Goal: Navigation & Orientation: Find specific page/section

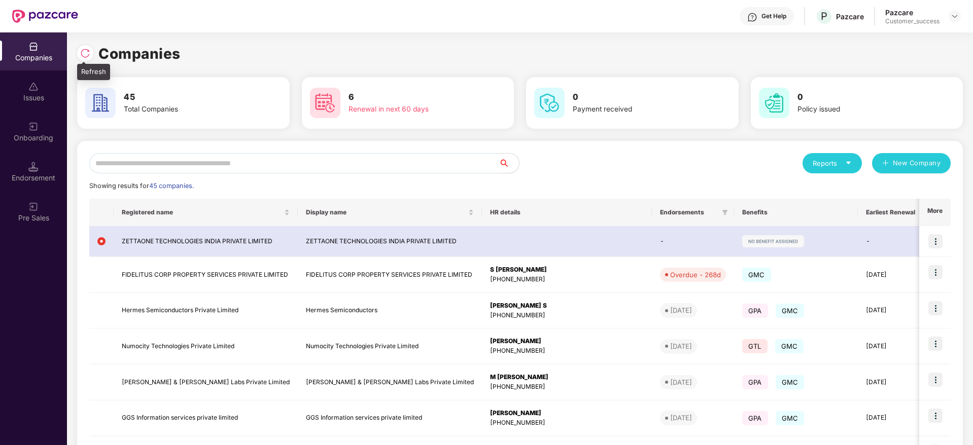
click at [87, 54] on img at bounding box center [85, 53] width 10 height 10
click at [34, 128] on img at bounding box center [33, 127] width 10 height 10
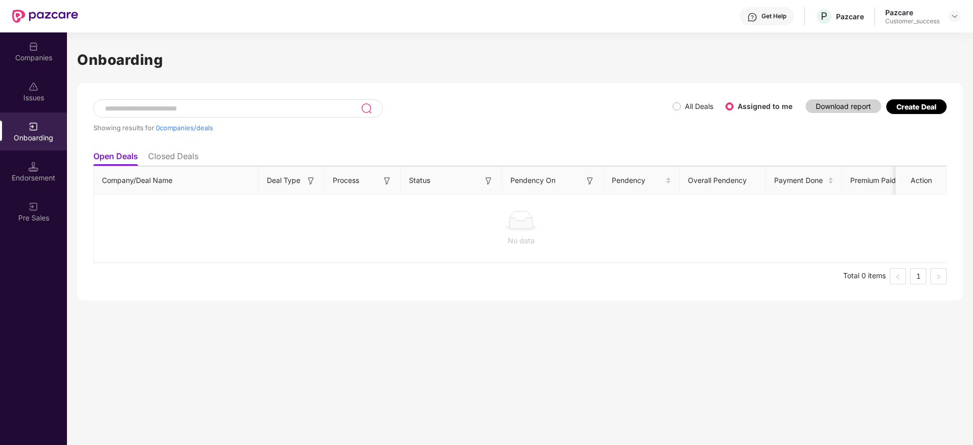
click at [195, 154] on li "Closed Deals" at bounding box center [173, 158] width 50 height 15
click at [134, 154] on li "Open Deals" at bounding box center [115, 158] width 44 height 15
click at [36, 60] on div "Companies" at bounding box center [33, 58] width 67 height 10
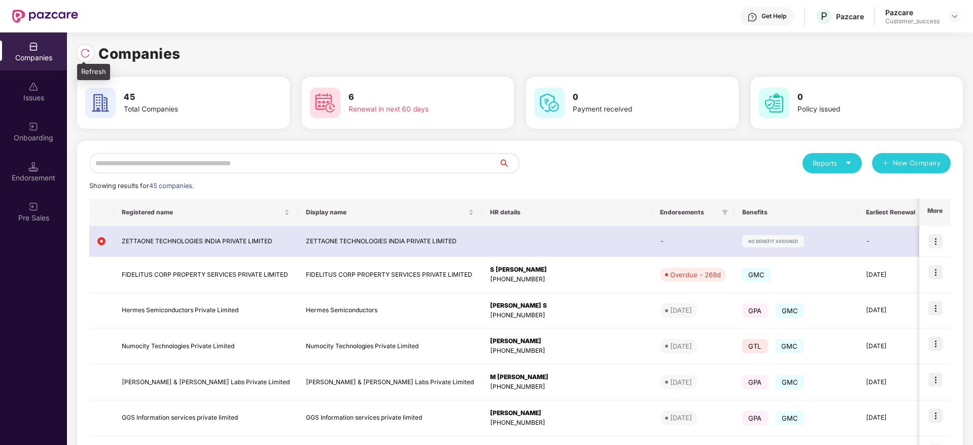
click at [90, 53] on img at bounding box center [85, 53] width 10 height 10
click at [45, 131] on div "Onboarding" at bounding box center [33, 132] width 67 height 38
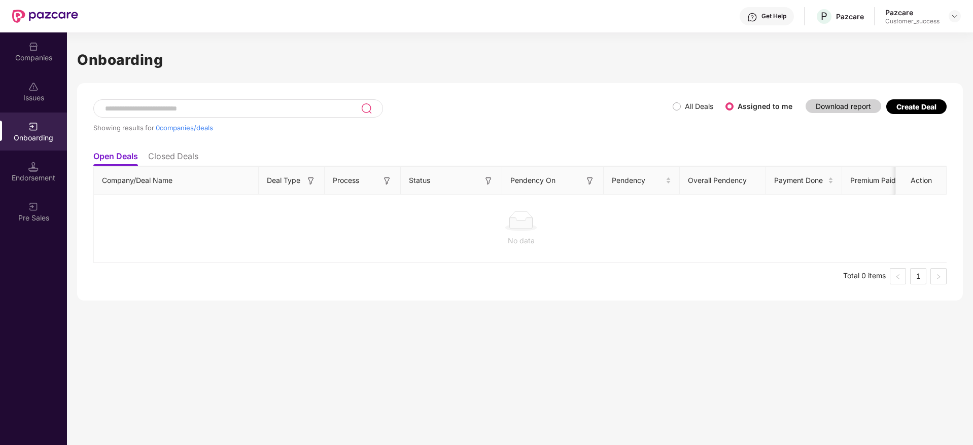
click at [185, 163] on li "Closed Deals" at bounding box center [173, 158] width 50 height 15
click at [122, 164] on li "Open Deals" at bounding box center [115, 158] width 44 height 15
click at [40, 50] on div "Companies" at bounding box center [33, 51] width 67 height 38
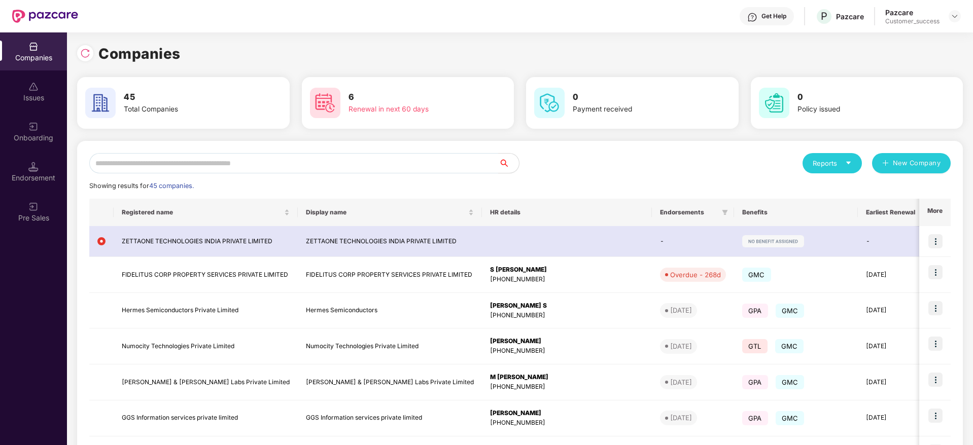
click at [574, 57] on div "Companies" at bounding box center [519, 54] width 885 height 22
click at [77, 48] on div at bounding box center [87, 52] width 21 height 19
click at [83, 50] on img at bounding box center [85, 53] width 10 height 10
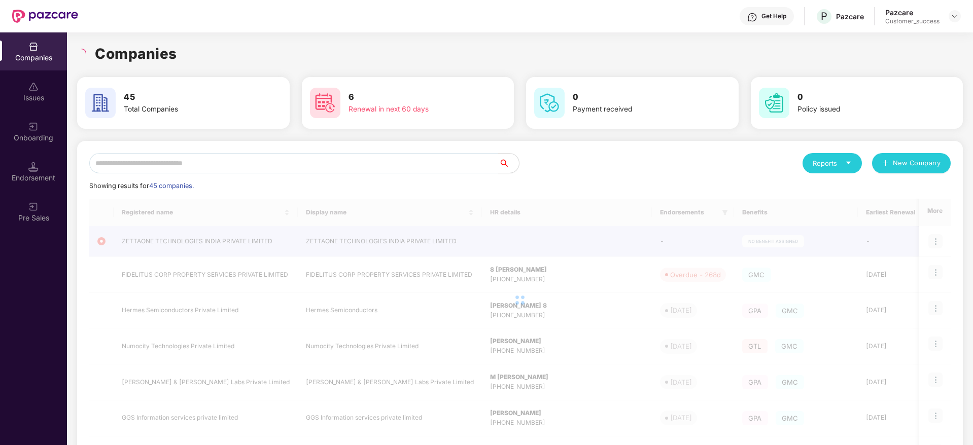
click at [223, 53] on div "Companies" at bounding box center [519, 54] width 885 height 22
